Goal: Task Accomplishment & Management: Use online tool/utility

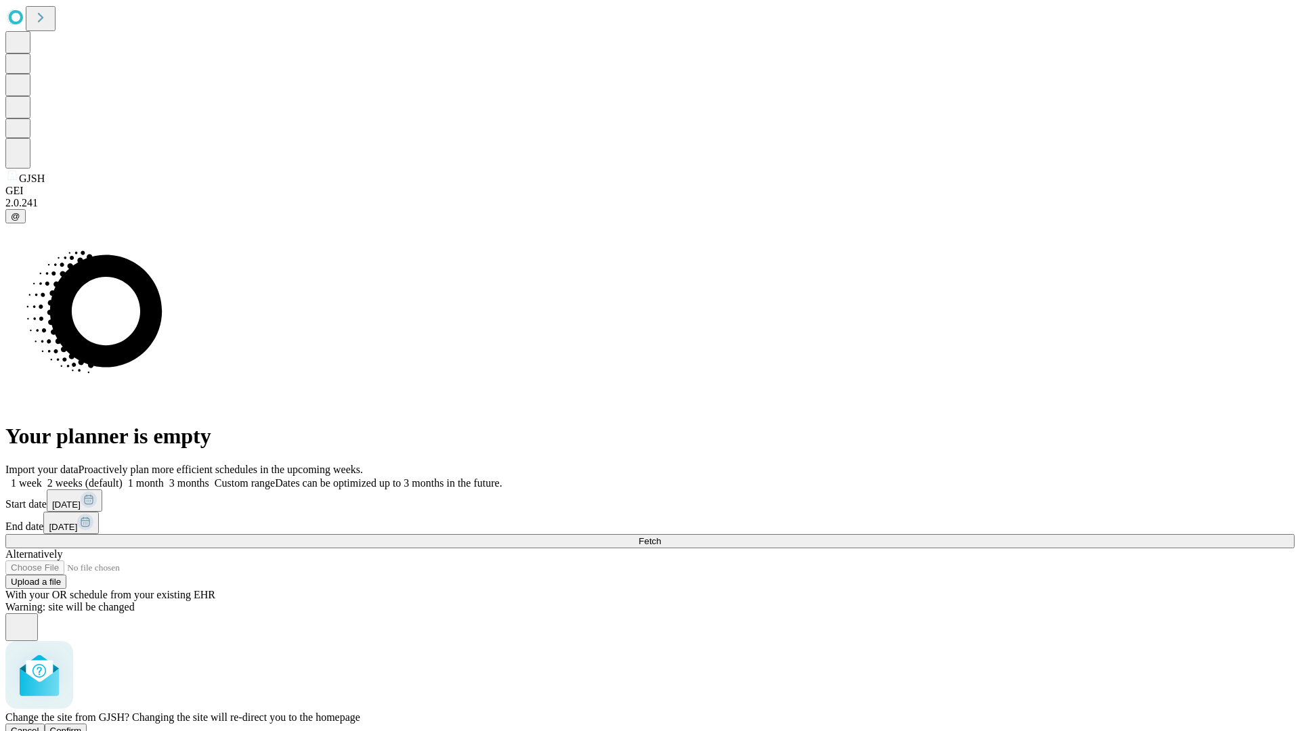
click at [82, 726] on span "Confirm" at bounding box center [66, 731] width 32 height 10
click at [164, 477] on label "1 month" at bounding box center [143, 483] width 41 height 12
click at [661, 536] on span "Fetch" at bounding box center [650, 541] width 22 height 10
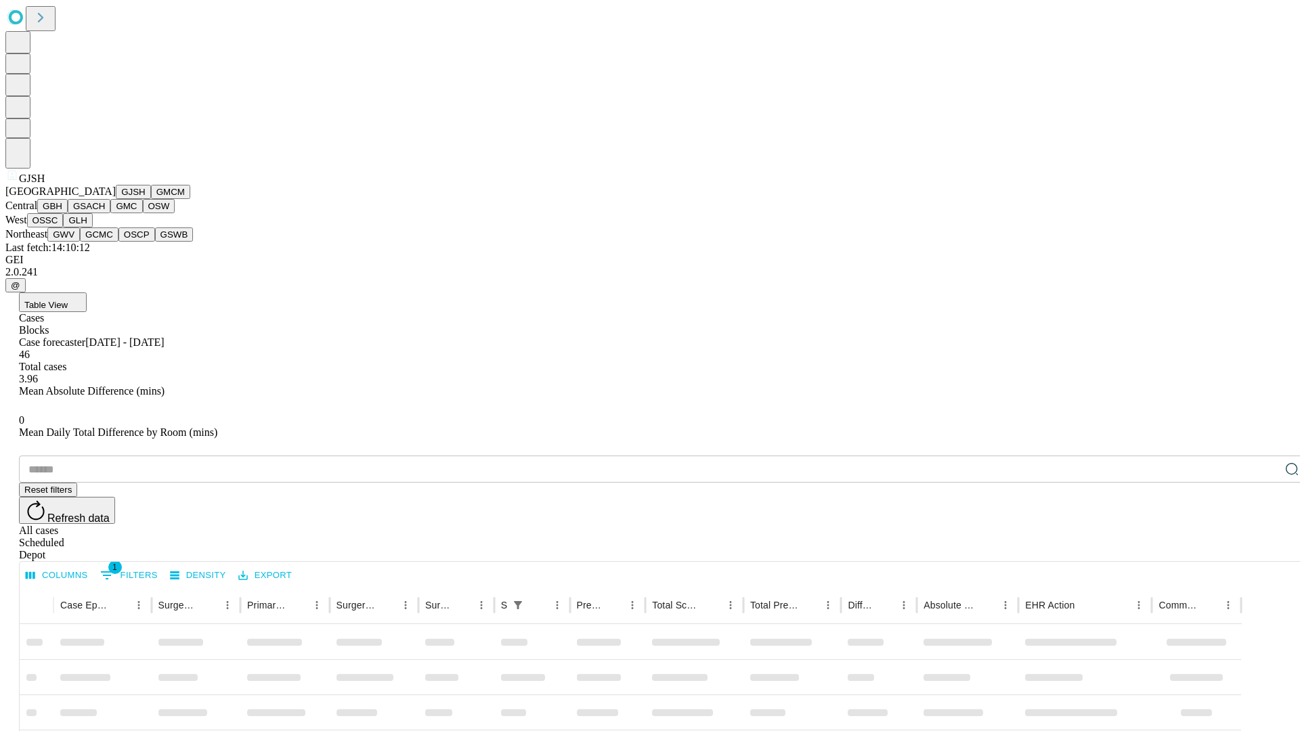
click at [151, 199] on button "GMCM" at bounding box center [170, 192] width 39 height 14
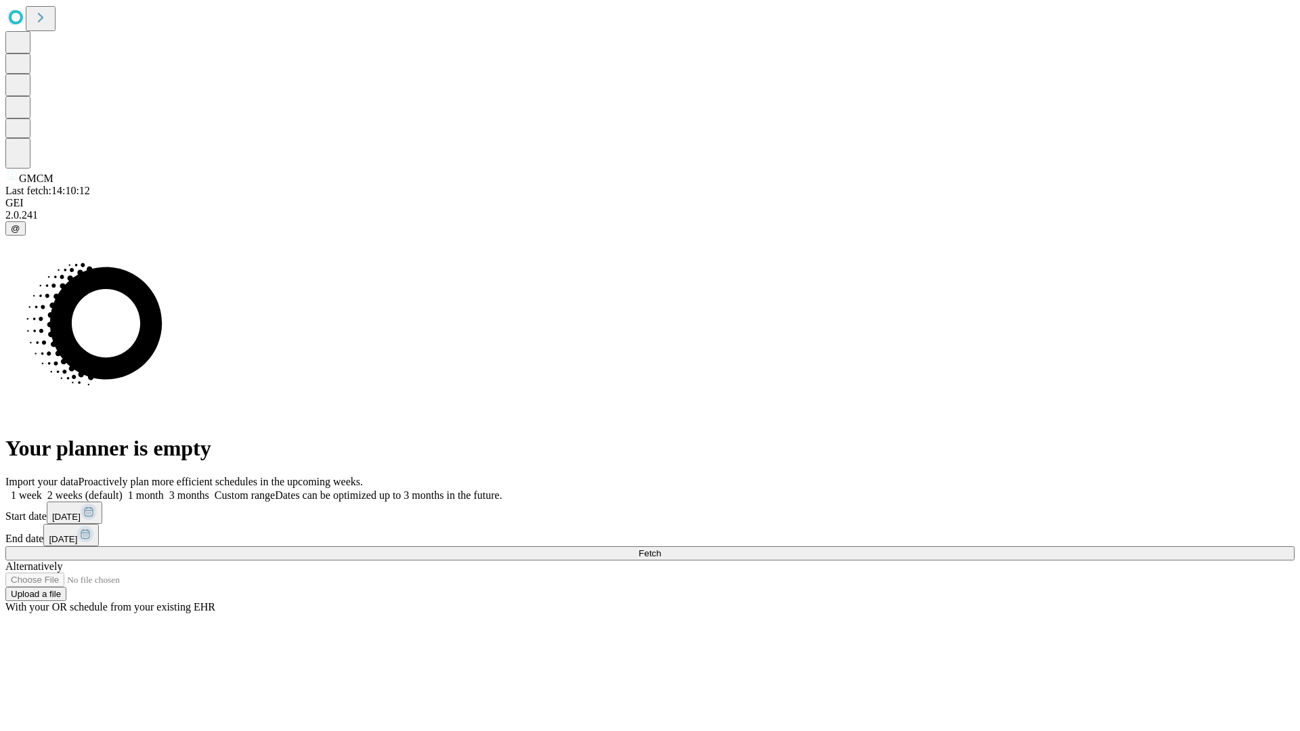
click at [164, 490] on label "1 month" at bounding box center [143, 496] width 41 height 12
click at [661, 549] on span "Fetch" at bounding box center [650, 554] width 22 height 10
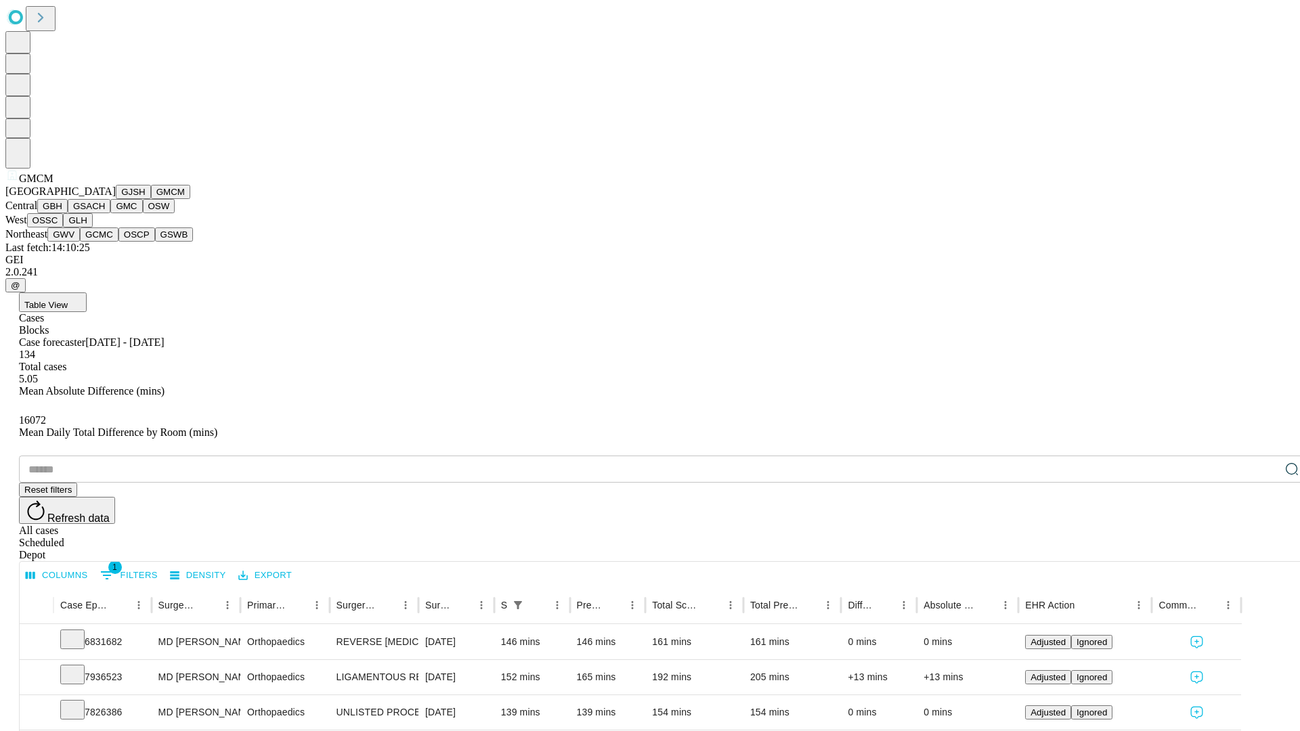
click at [68, 213] on button "GBH" at bounding box center [52, 206] width 30 height 14
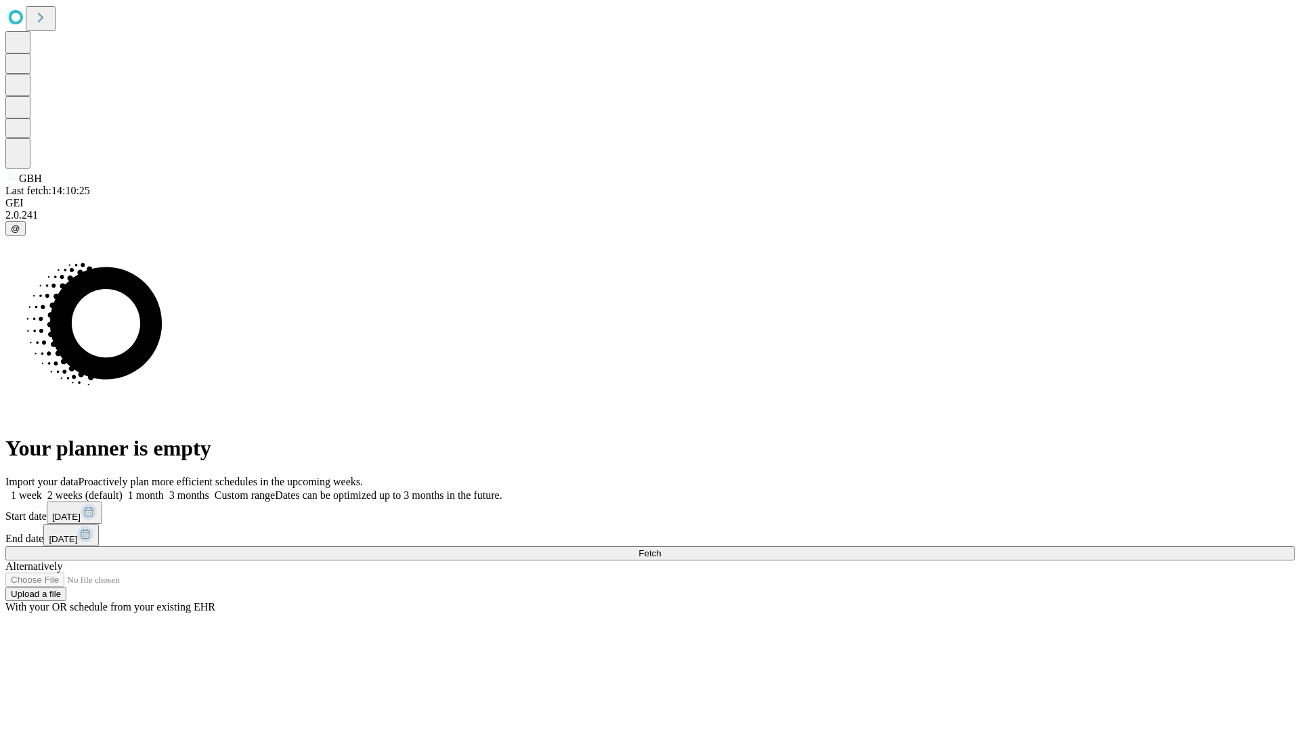
click at [164, 490] on label "1 month" at bounding box center [143, 496] width 41 height 12
click at [661, 549] on span "Fetch" at bounding box center [650, 554] width 22 height 10
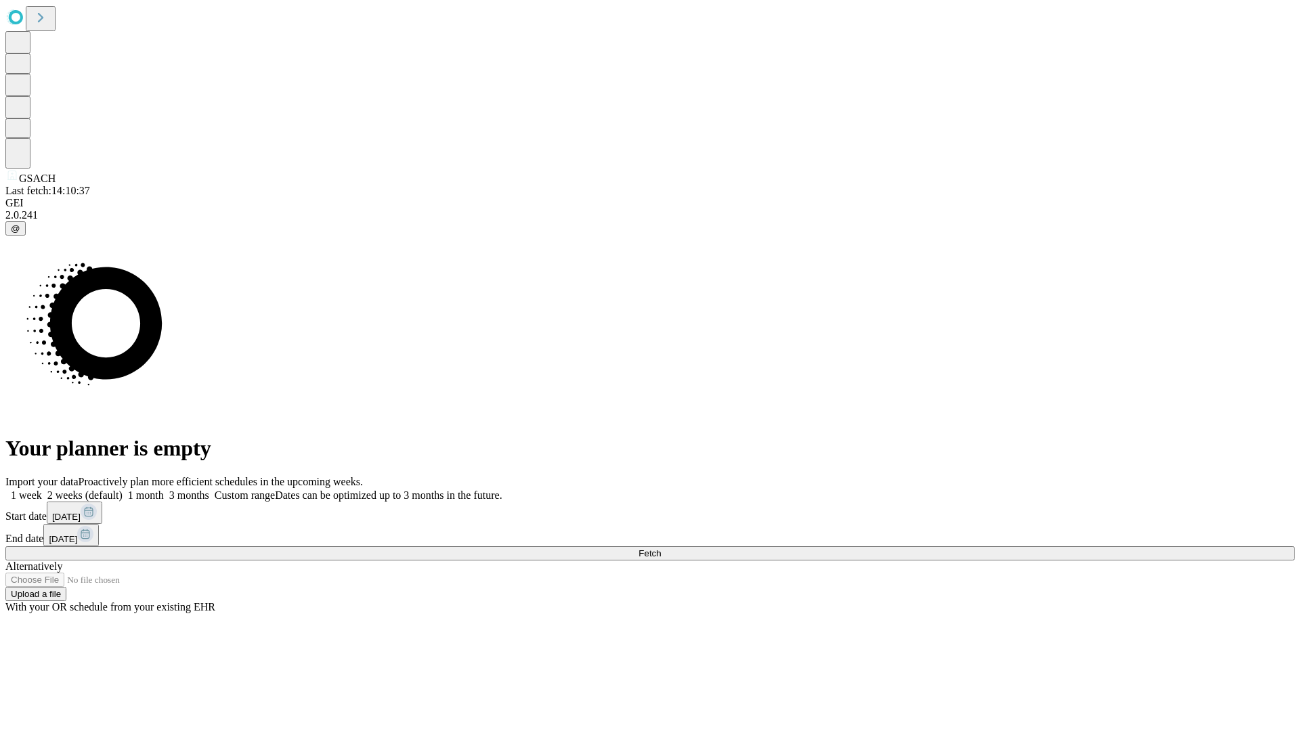
click at [164, 490] on label "1 month" at bounding box center [143, 496] width 41 height 12
click at [661, 549] on span "Fetch" at bounding box center [650, 554] width 22 height 10
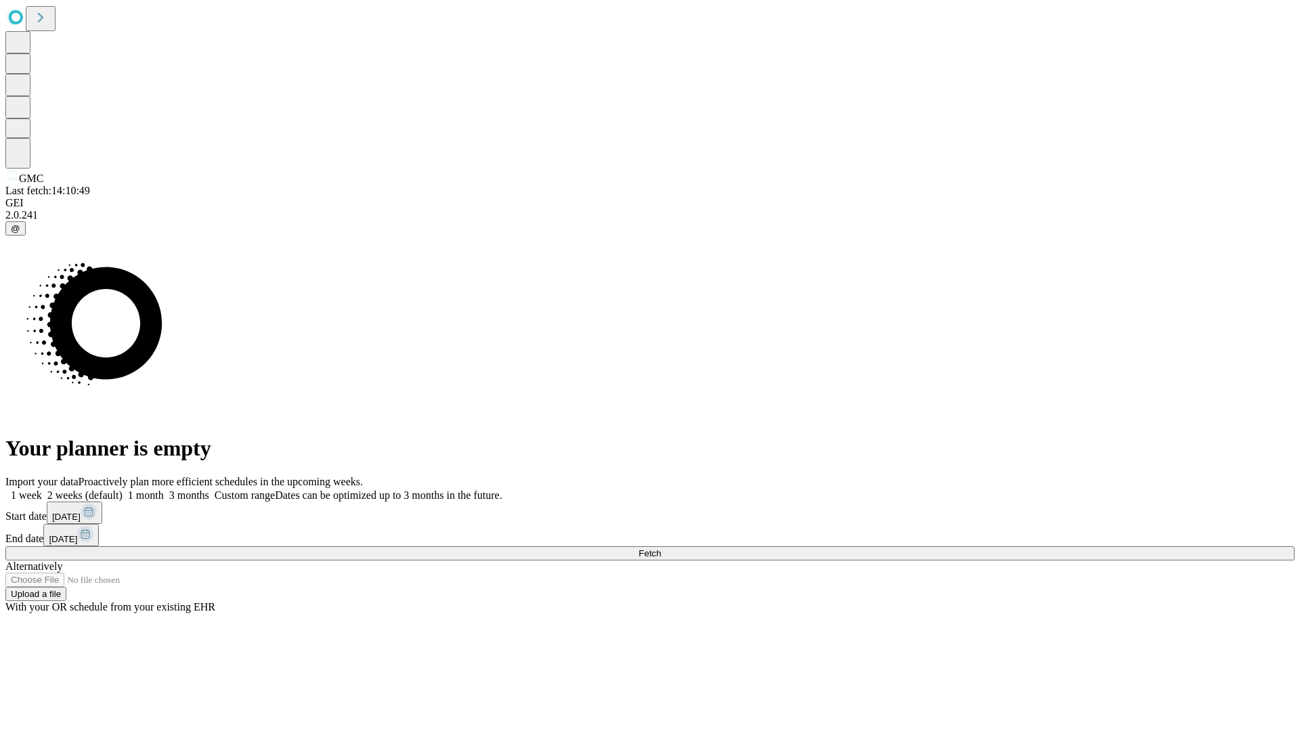
click at [661, 549] on span "Fetch" at bounding box center [650, 554] width 22 height 10
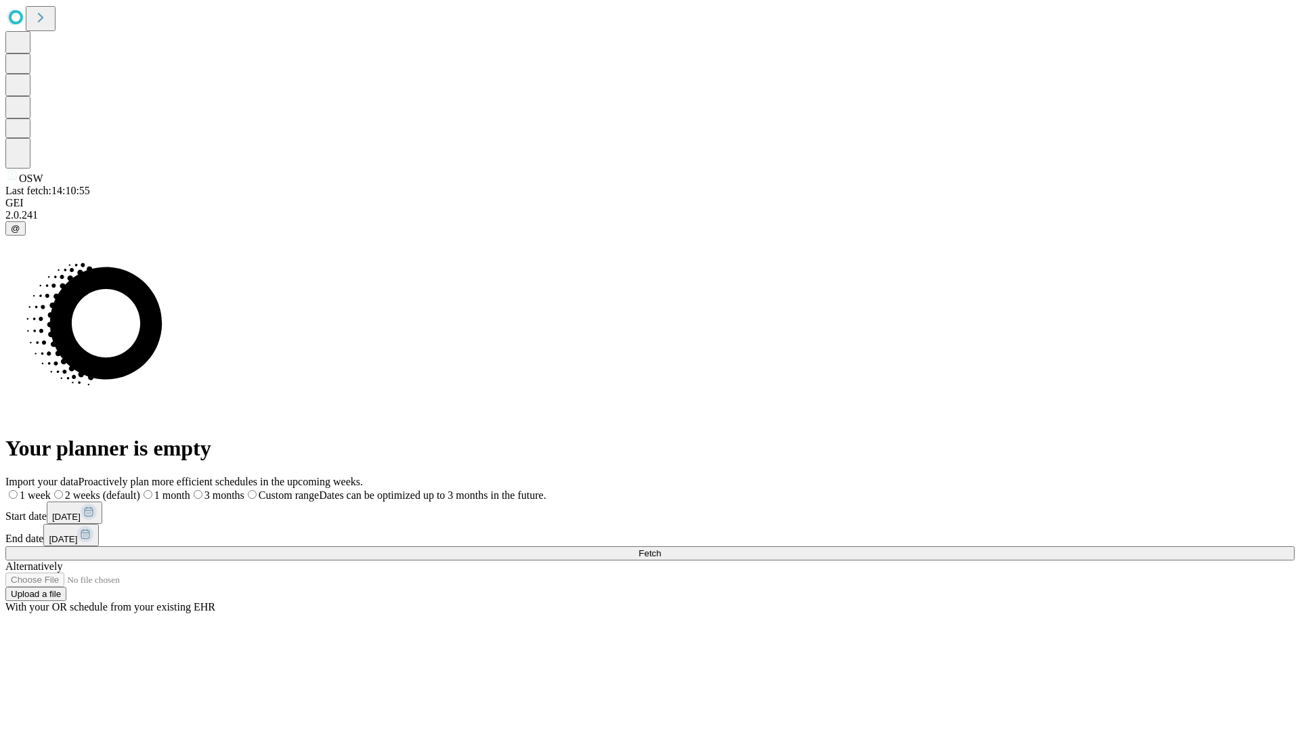
click at [190, 490] on label "1 month" at bounding box center [165, 496] width 50 height 12
click at [661, 549] on span "Fetch" at bounding box center [650, 554] width 22 height 10
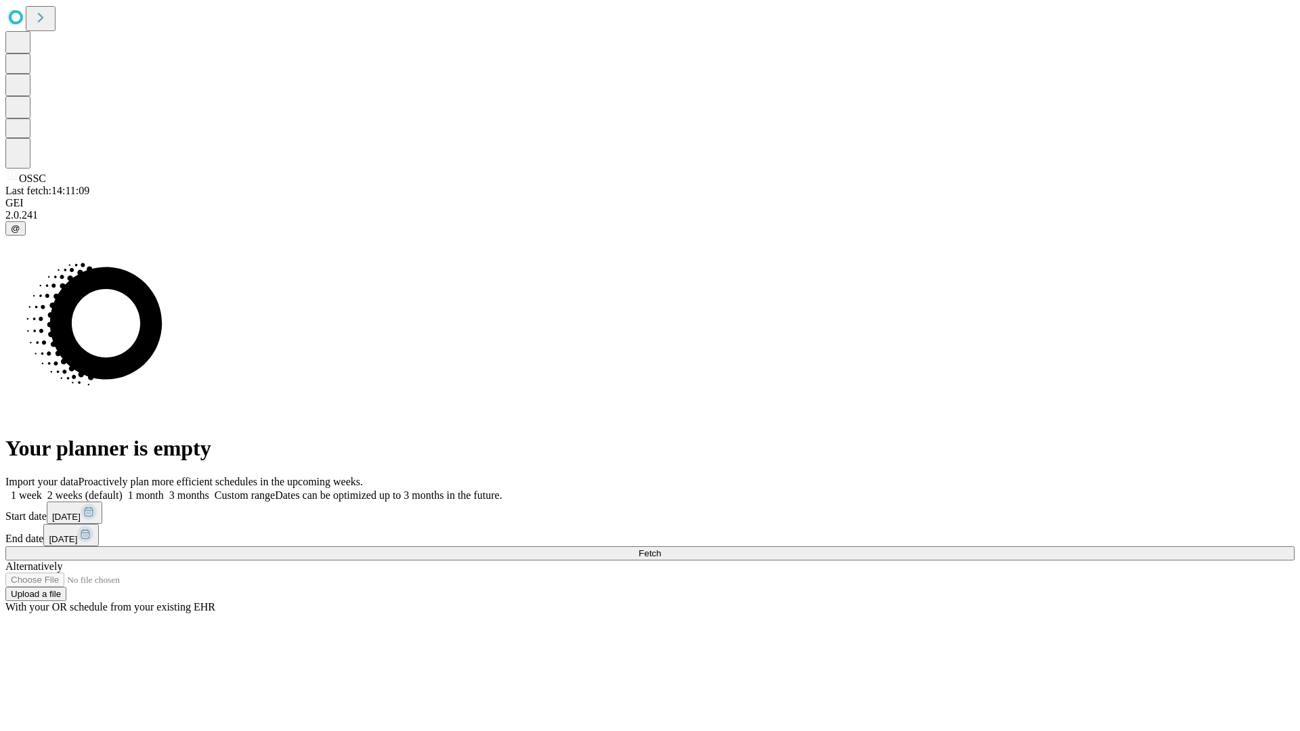
click at [661, 549] on span "Fetch" at bounding box center [650, 554] width 22 height 10
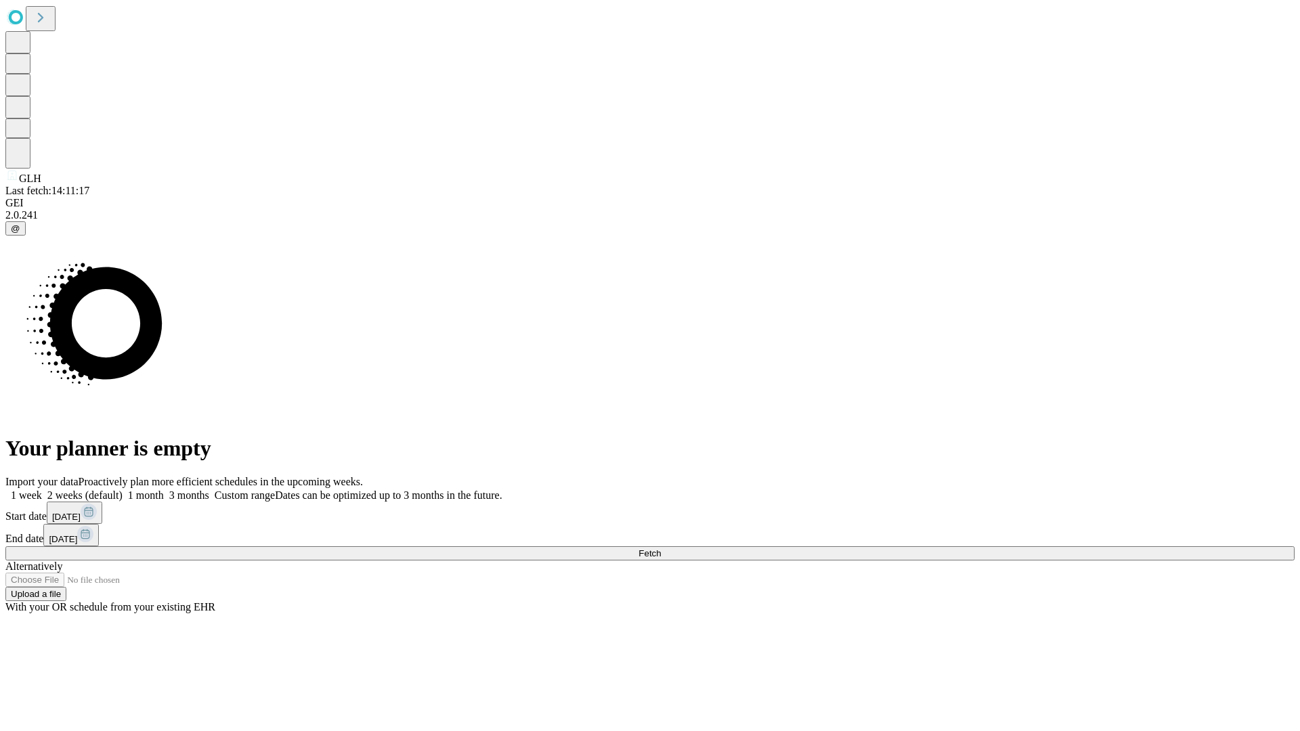
click at [164, 490] on label "1 month" at bounding box center [143, 496] width 41 height 12
click at [661, 549] on span "Fetch" at bounding box center [650, 554] width 22 height 10
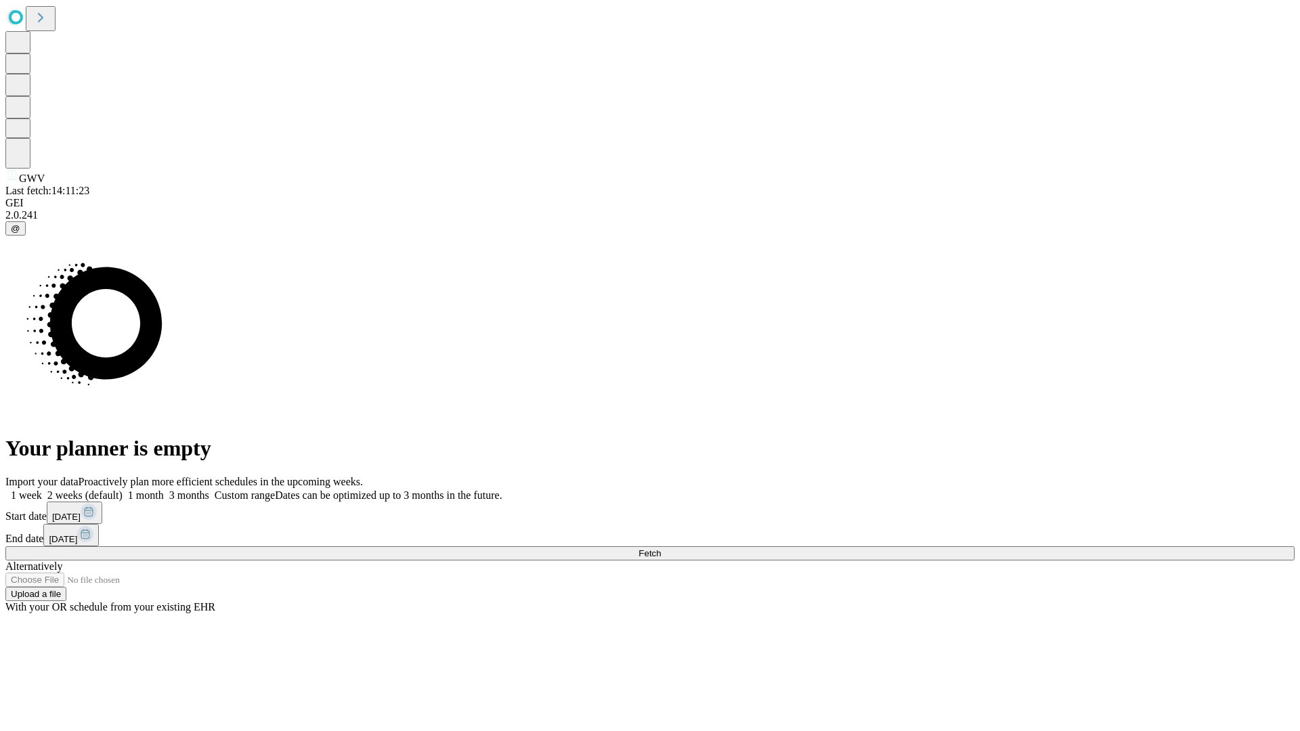
click at [164, 490] on label "1 month" at bounding box center [143, 496] width 41 height 12
click at [661, 549] on span "Fetch" at bounding box center [650, 554] width 22 height 10
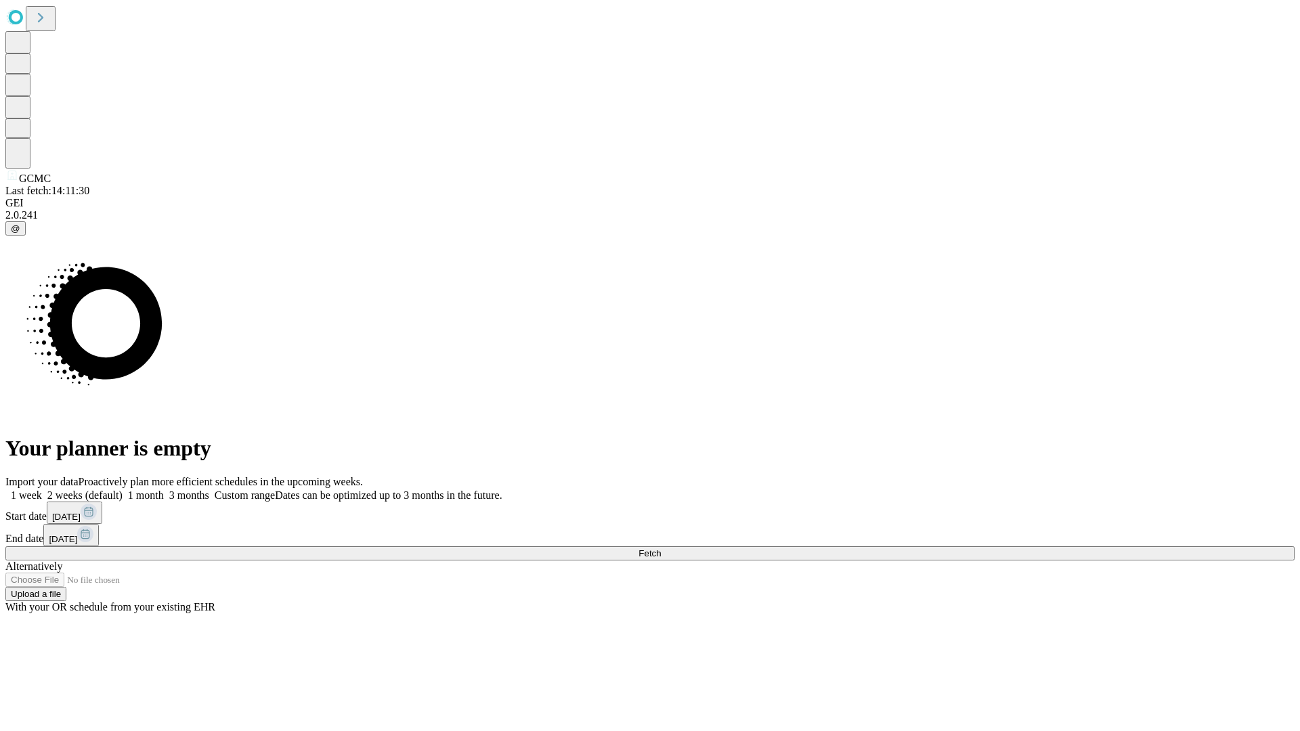
click at [661, 549] on span "Fetch" at bounding box center [650, 554] width 22 height 10
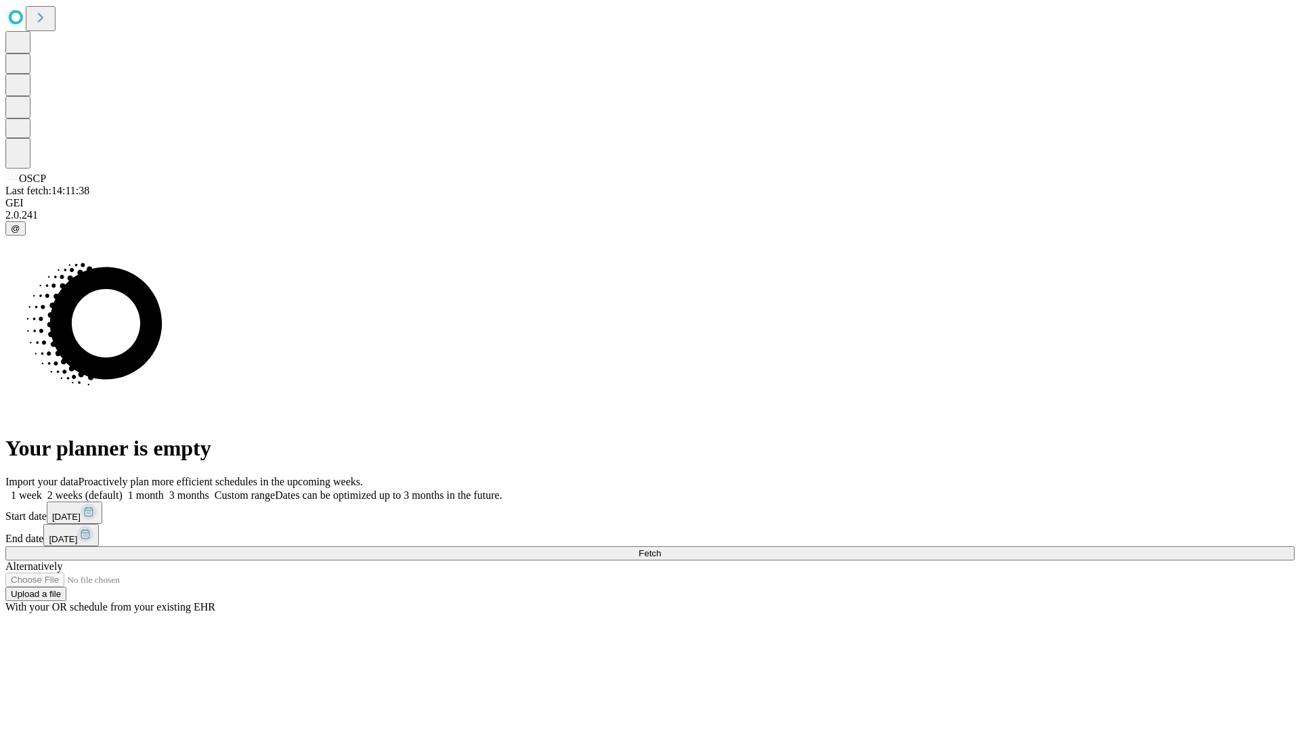
click at [661, 549] on span "Fetch" at bounding box center [650, 554] width 22 height 10
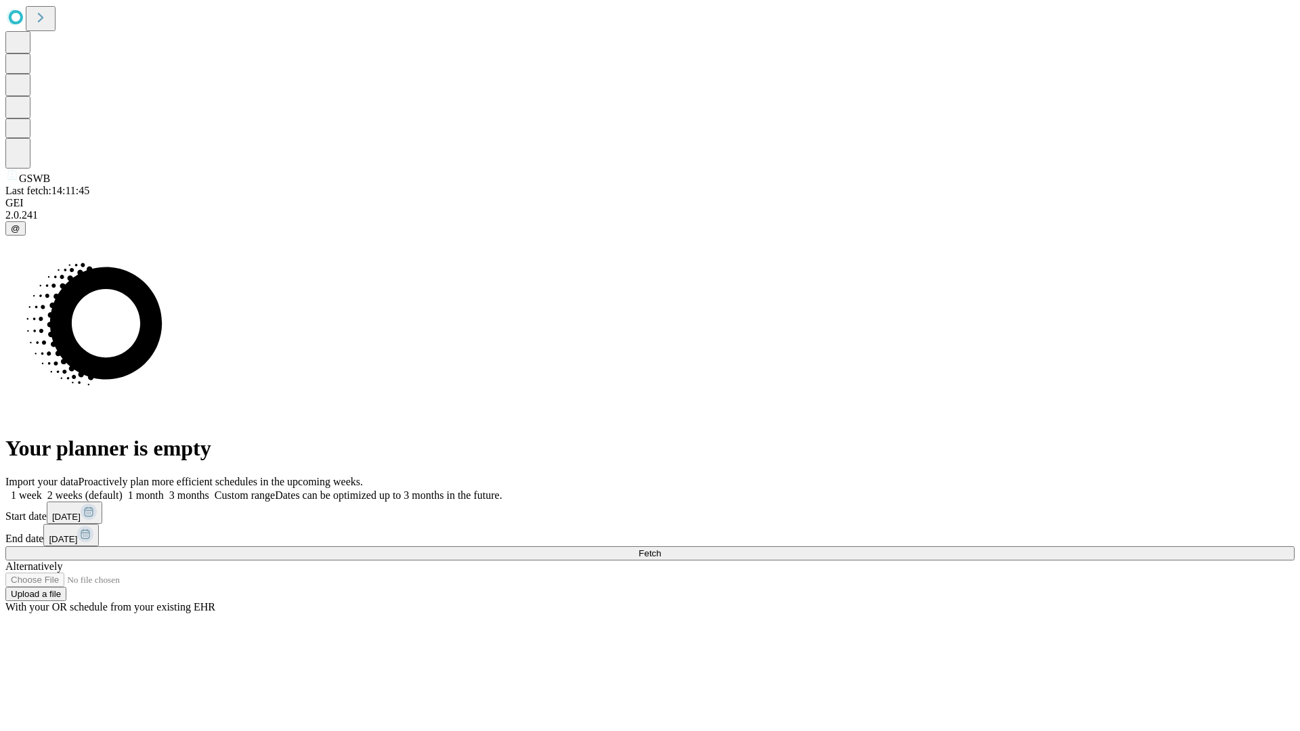
click at [164, 490] on label "1 month" at bounding box center [143, 496] width 41 height 12
click at [661, 549] on span "Fetch" at bounding box center [650, 554] width 22 height 10
